Goal: Task Accomplishment & Management: Manage account settings

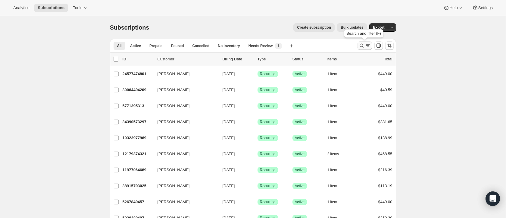
click at [360, 46] on icon "Search and filter results" at bounding box center [362, 45] width 6 height 6
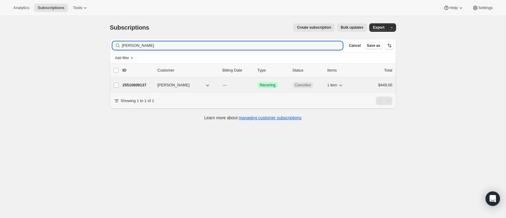
type input "[PERSON_NAME]"
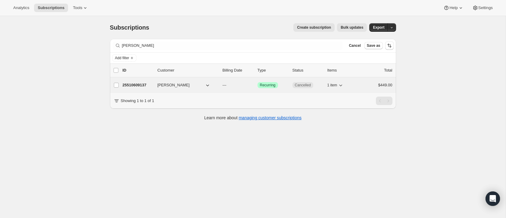
click at [139, 85] on p "25510609137" at bounding box center [138, 85] width 30 height 6
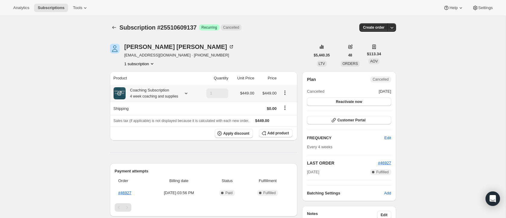
scroll to position [17, 0]
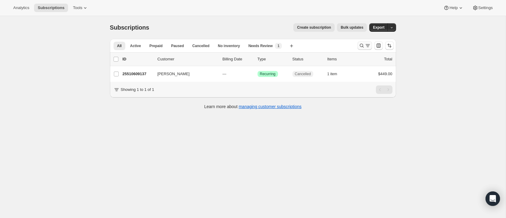
click at [361, 45] on icon "Search and filter results" at bounding box center [362, 45] width 6 height 6
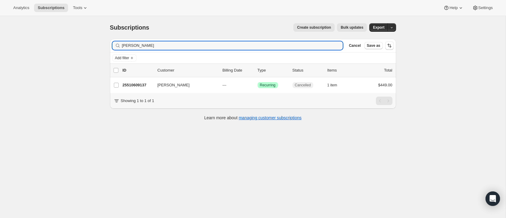
drag, startPoint x: 154, startPoint y: 44, endPoint x: 113, endPoint y: 45, distance: 41.6
click at [113, 45] on div "[PERSON_NAME] Clear" at bounding box center [227, 45] width 231 height 8
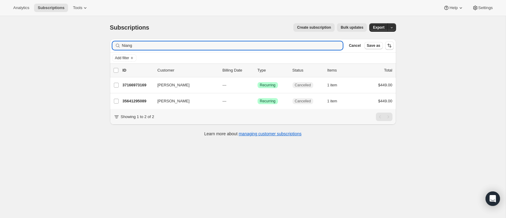
type input "Niang"
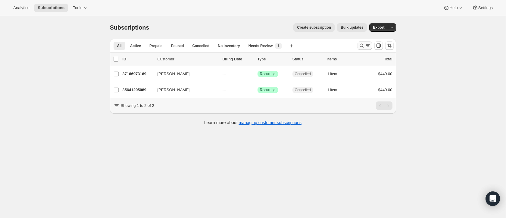
click at [363, 45] on icon "Search and filter results" at bounding box center [362, 45] width 6 height 6
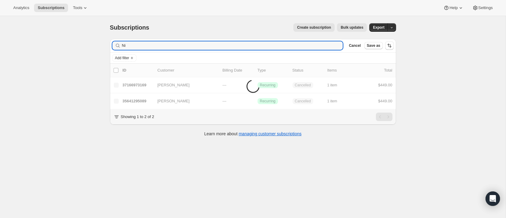
type input "N"
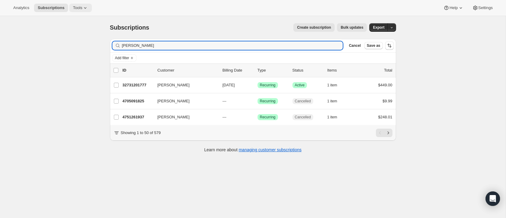
type input "Borrello"
